Goal: Communication & Community: Answer question/provide support

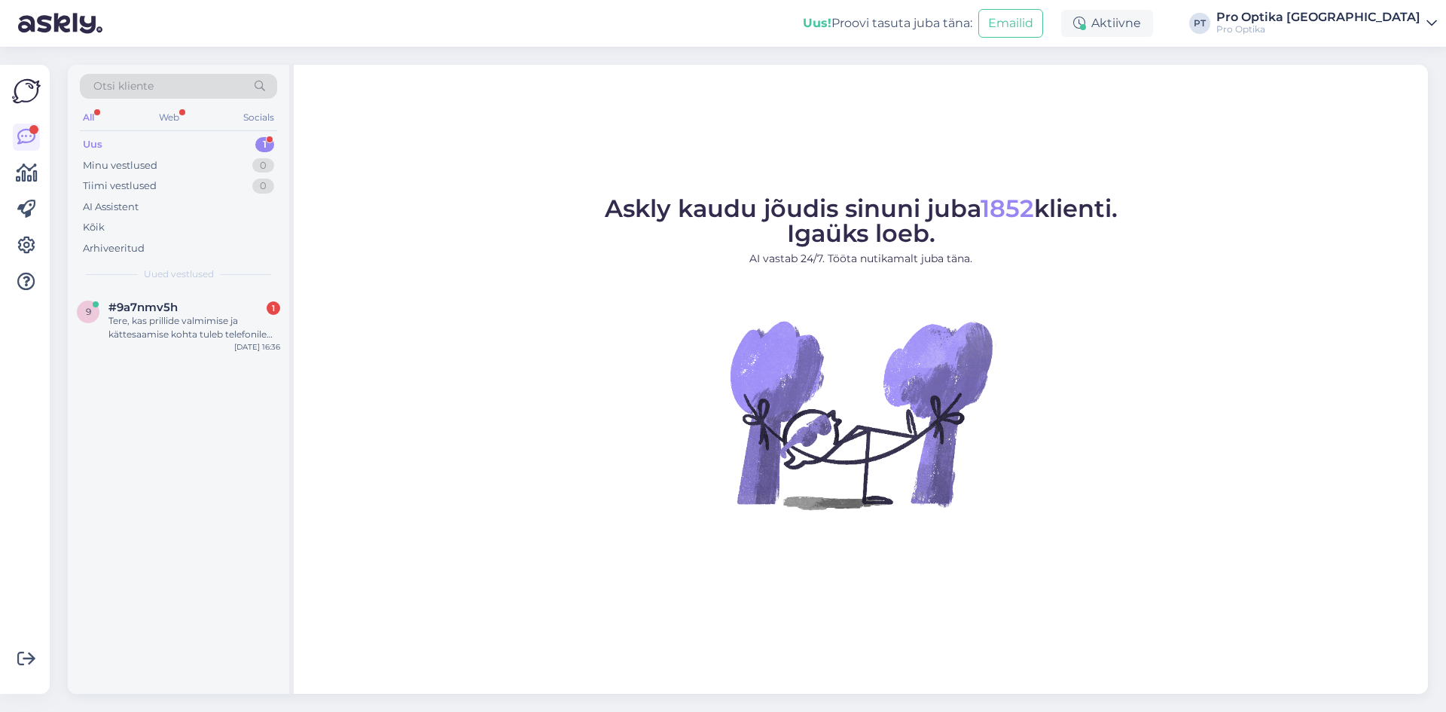
click at [226, 313] on div "#9a7nmv5h 1" at bounding box center [194, 308] width 172 height 14
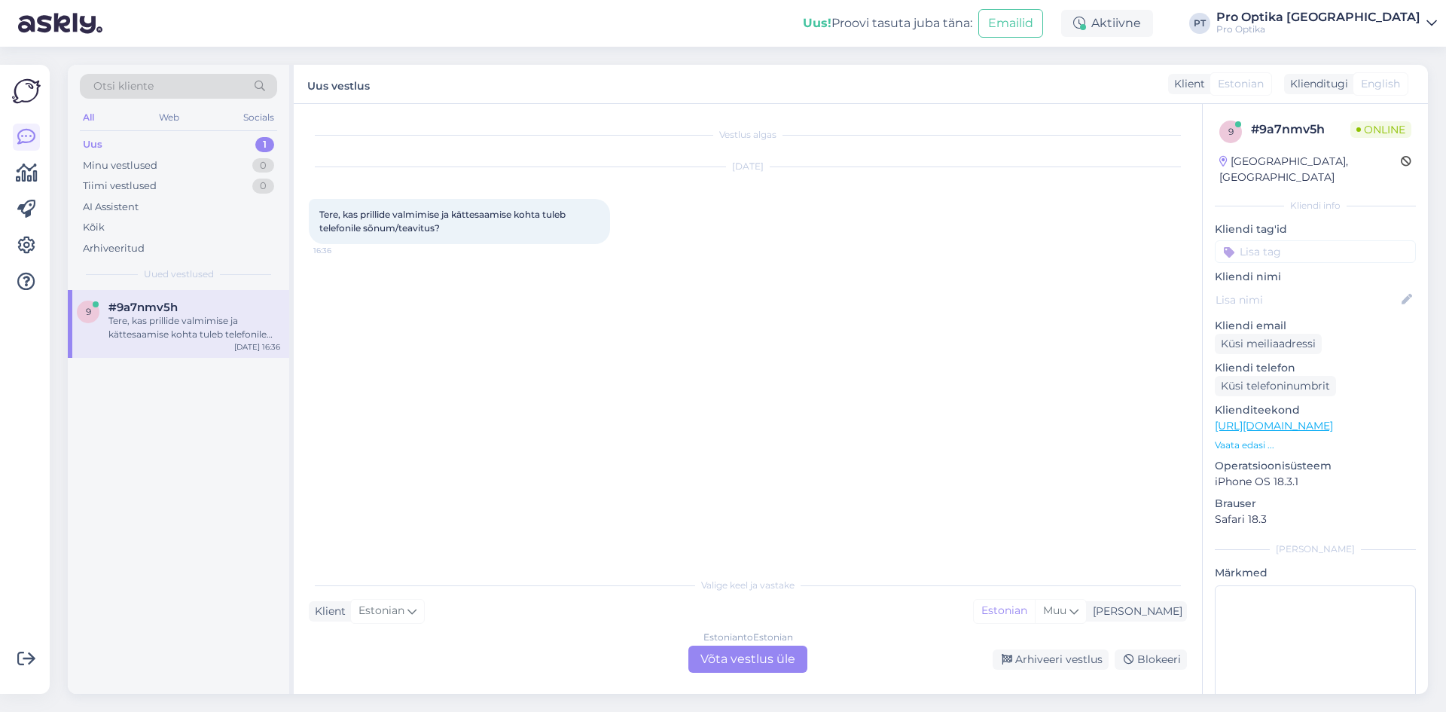
click at [737, 655] on div "Estonian to Estonian Võta vestlus üle" at bounding box center [748, 659] width 119 height 27
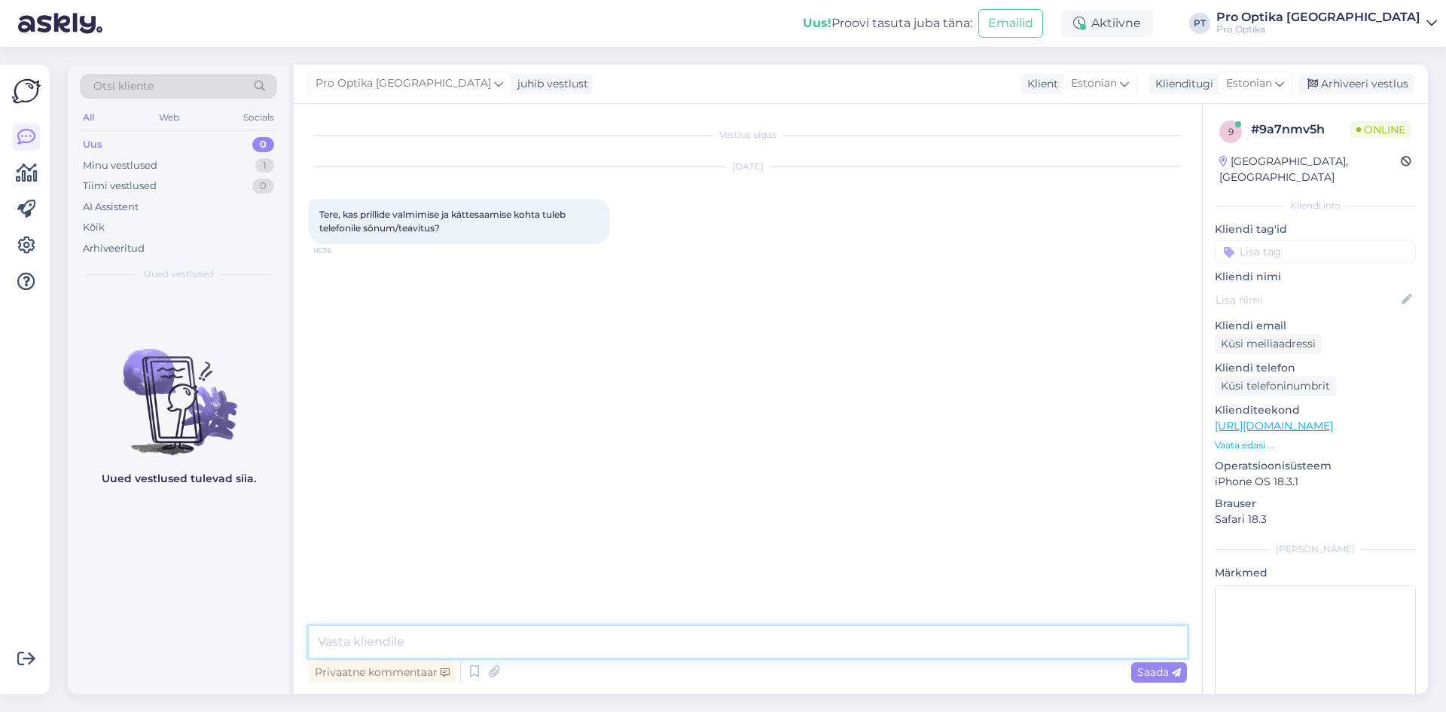
click at [457, 632] on textarea at bounding box center [748, 642] width 878 height 32
type textarea "Tere!"
type textarea "Just, [PERSON_NAME] Teile sõnumi kui prillid on valminud."
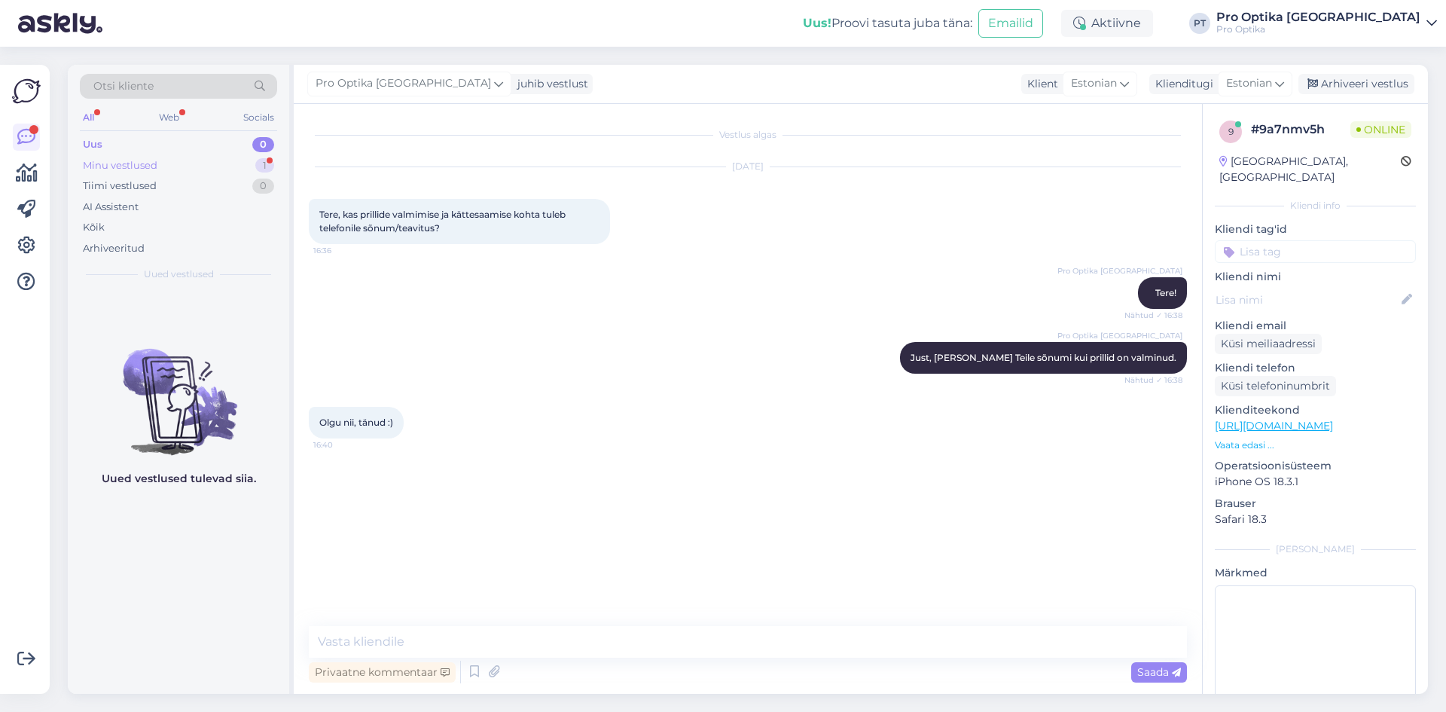
click at [160, 158] on div "Minu vestlused 1" at bounding box center [178, 165] width 197 height 21
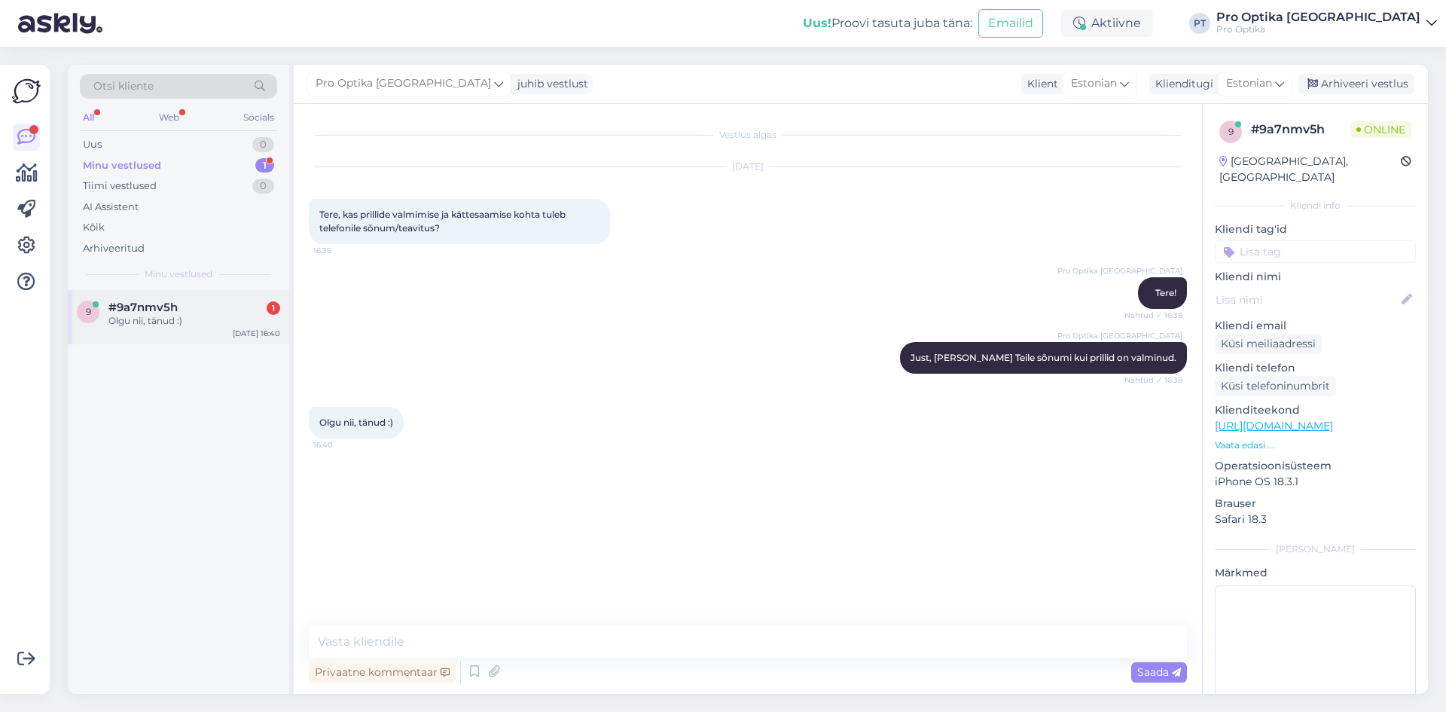
click at [196, 313] on div "#9a7nmv5h 1" at bounding box center [194, 308] width 172 height 14
click at [482, 670] on icon at bounding box center [475, 672] width 18 height 23
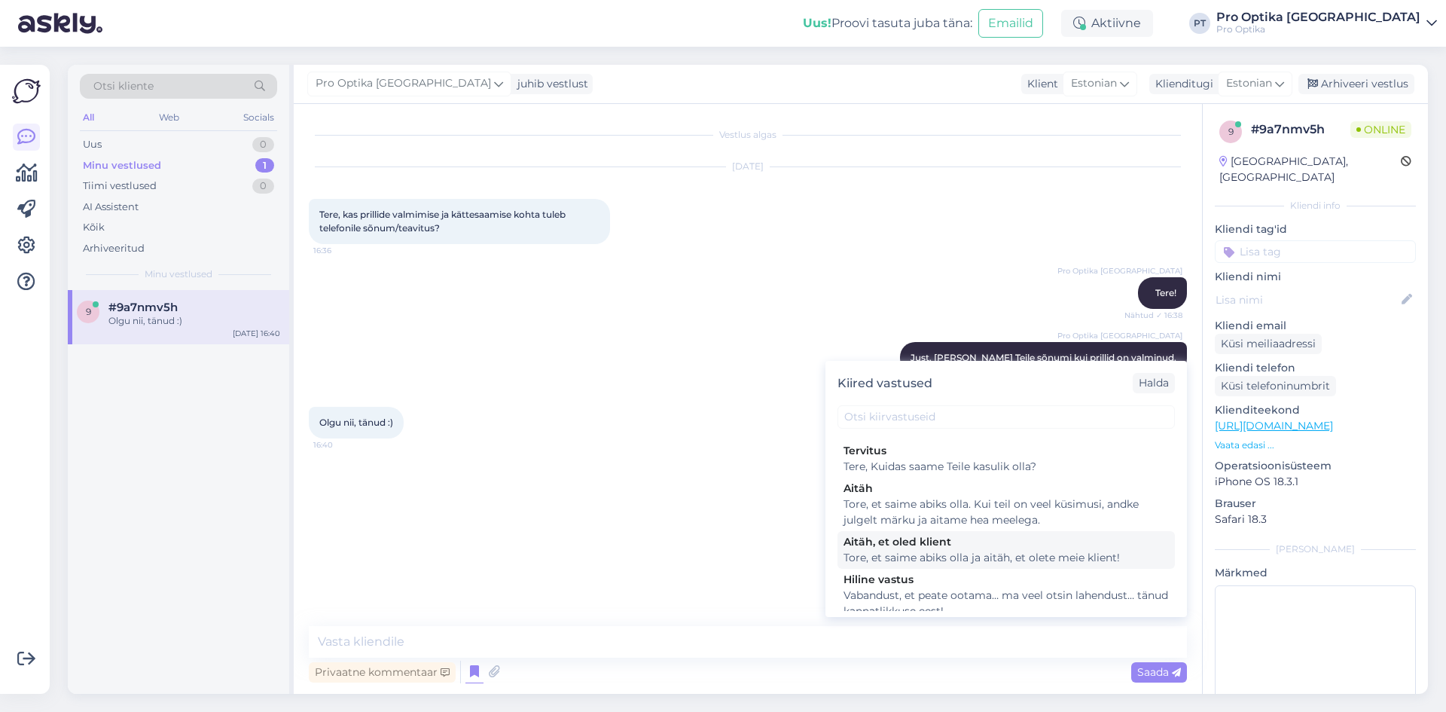
scroll to position [527, 0]
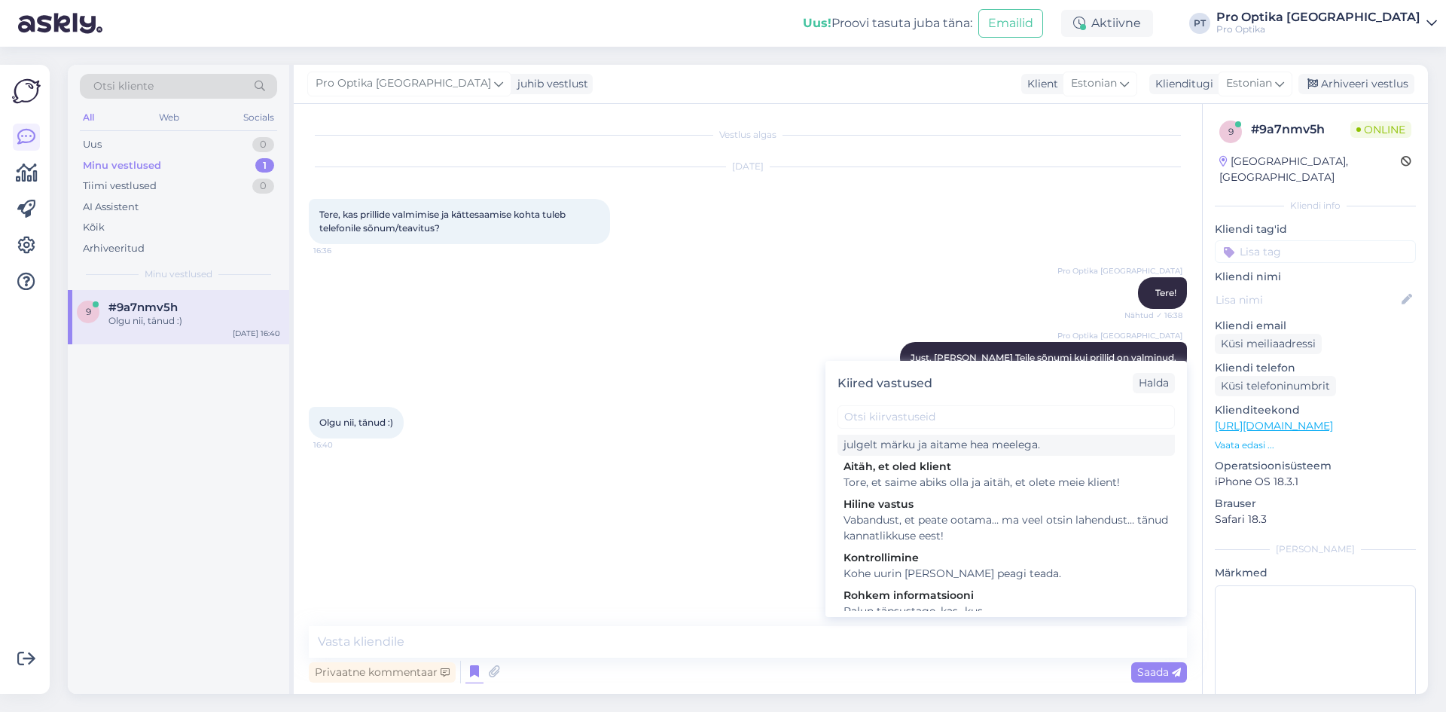
click at [987, 451] on div "Tore, et saime abiks olla. Kui teil on veel küsimusi, andke julgelt märku ja ai…" at bounding box center [1006, 437] width 325 height 32
type textarea "Tore, et saime abiks olla. Kui teil on veel küsimusi, andke julgelt märku ja ai…"
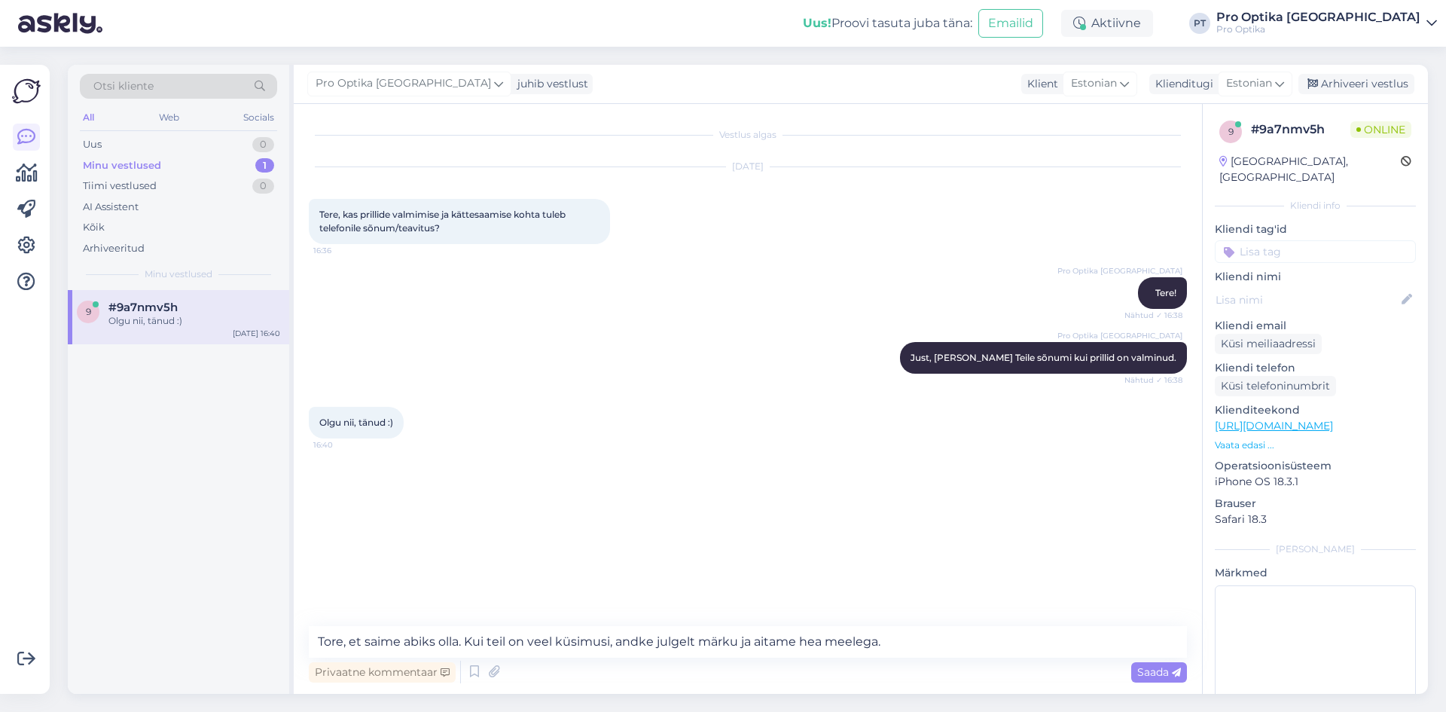
click at [1157, 659] on div "Privaatne kommentaar Saada" at bounding box center [748, 672] width 878 height 29
click at [1160, 667] on span "Saada" at bounding box center [1160, 672] width 44 height 14
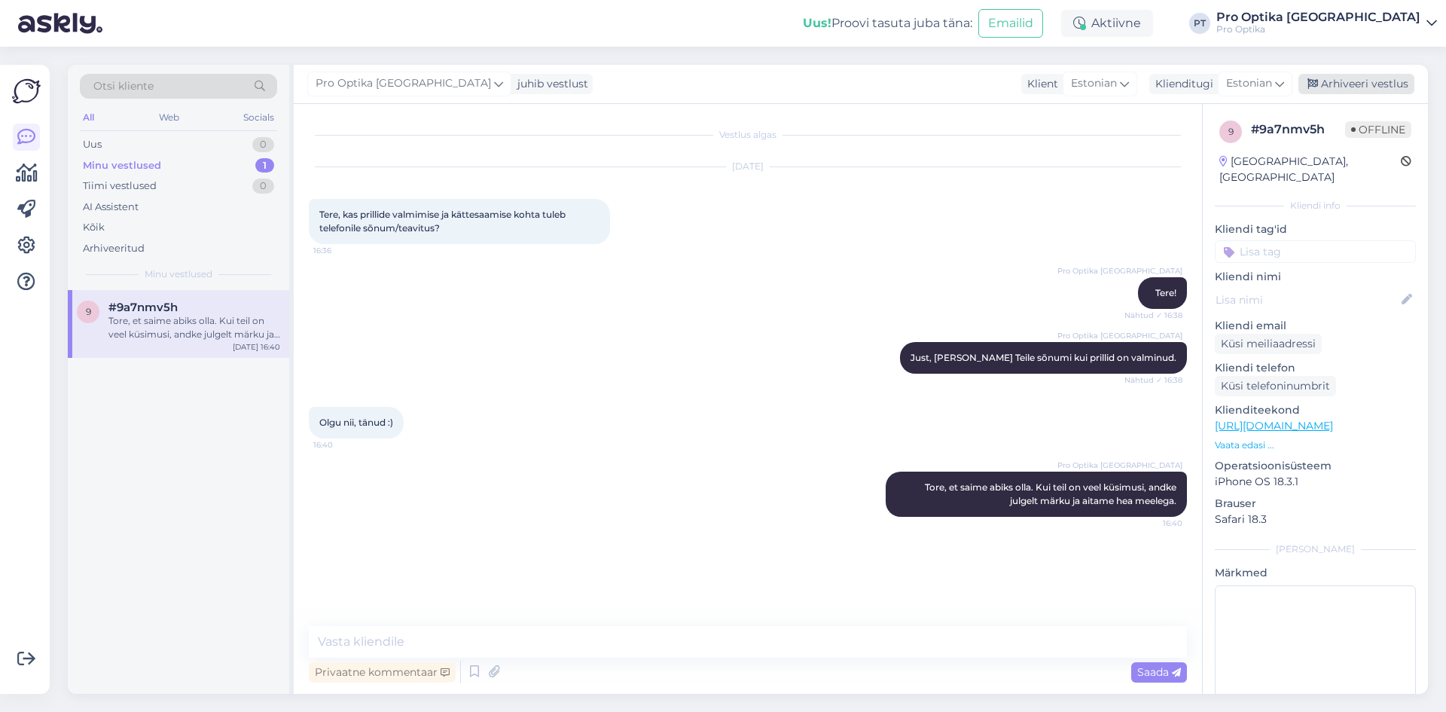
click at [1371, 76] on div "Arhiveeri vestlus" at bounding box center [1357, 84] width 116 height 20
